Goal: Transaction & Acquisition: Subscribe to service/newsletter

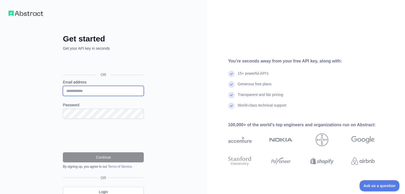
click at [117, 94] on input "Email address" at bounding box center [103, 91] width 81 height 10
type input "**********"
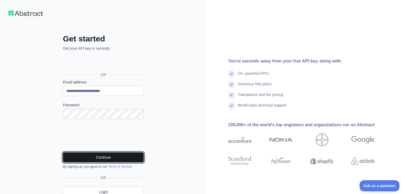
click at [83, 154] on button "Continue" at bounding box center [103, 158] width 81 height 10
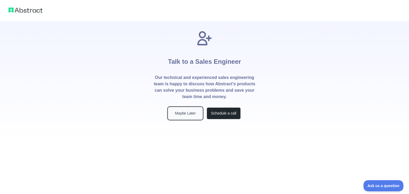
click at [187, 115] on button "Maybe Later" at bounding box center [185, 114] width 34 height 12
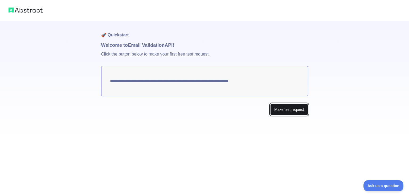
click at [284, 110] on button "Make test request" at bounding box center [289, 110] width 38 height 12
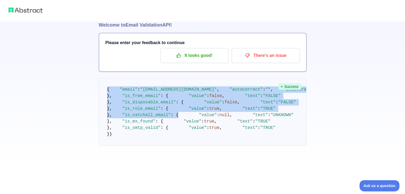
scroll to position [159, 0]
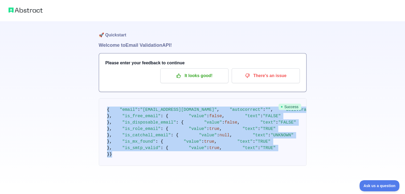
drag, startPoint x: 104, startPoint y: 89, endPoint x: 178, endPoint y: 166, distance: 106.6
click at [178, 166] on pre "{ "email" : "contact@aurorasuite.co.uk" , "autocorrect" : "" , "deliverability"…" at bounding box center [203, 133] width 208 height 68
copy code "{ "email" : "contact@aurorasuite.co.uk" , "autocorrect" : "" , "deliverability"…"
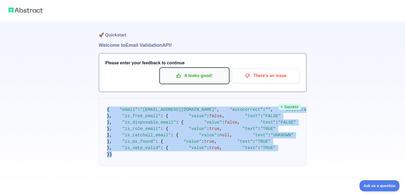
click at [190, 76] on p "It looks good!" at bounding box center [194, 75] width 60 height 9
